Goal: Task Accomplishment & Management: Complete application form

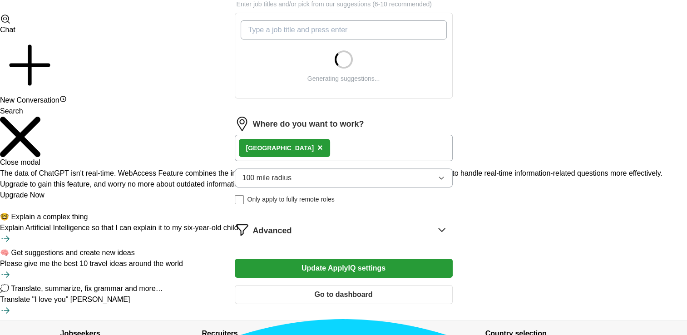
scroll to position [356, 0]
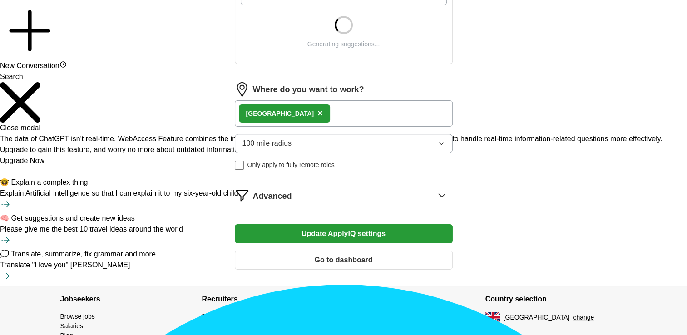
click at [302, 256] on button "Go to dashboard" at bounding box center [344, 260] width 218 height 19
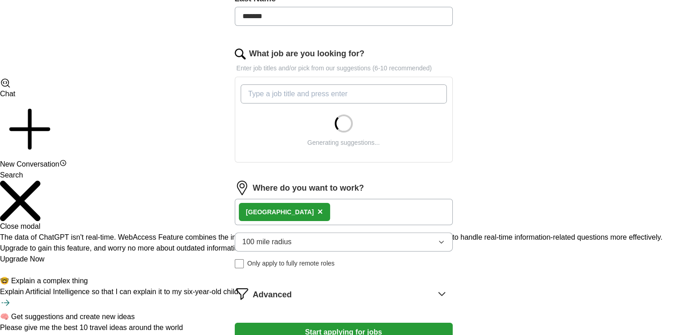
scroll to position [270, 0]
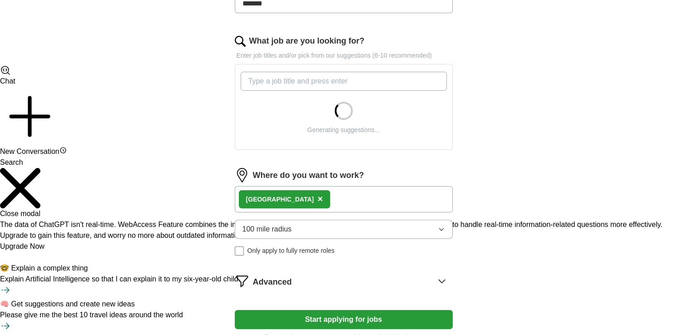
click at [301, 84] on input "What job are you looking for?" at bounding box center [344, 81] width 206 height 19
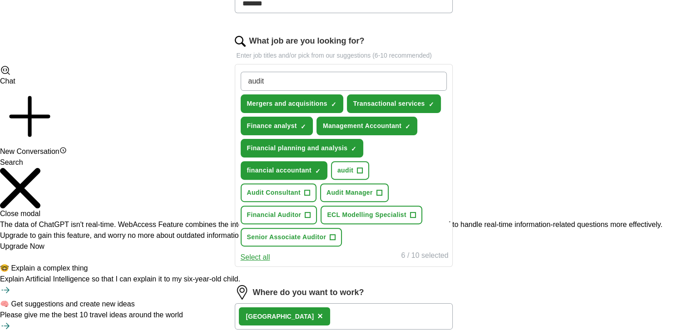
type input "audit"
click at [334, 235] on span "+" at bounding box center [332, 237] width 5 height 7
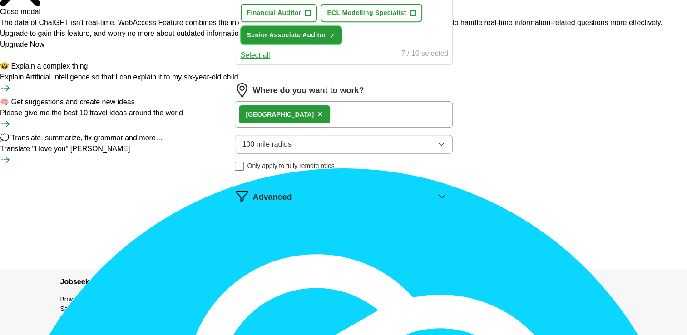
scroll to position [473, 0]
click at [361, 225] on button "Start applying for jobs" at bounding box center [344, 234] width 218 height 19
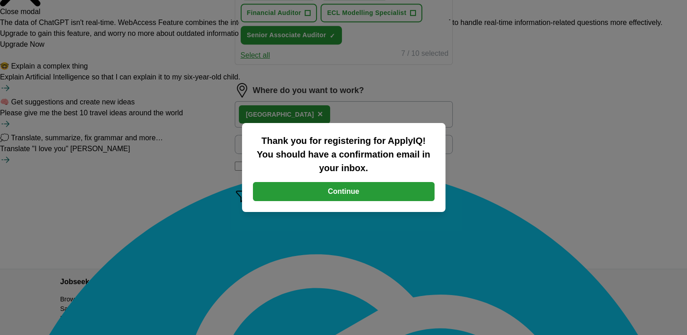
click at [338, 195] on button "Continue" at bounding box center [344, 191] width 182 height 19
